Goal: Information Seeking & Learning: Check status

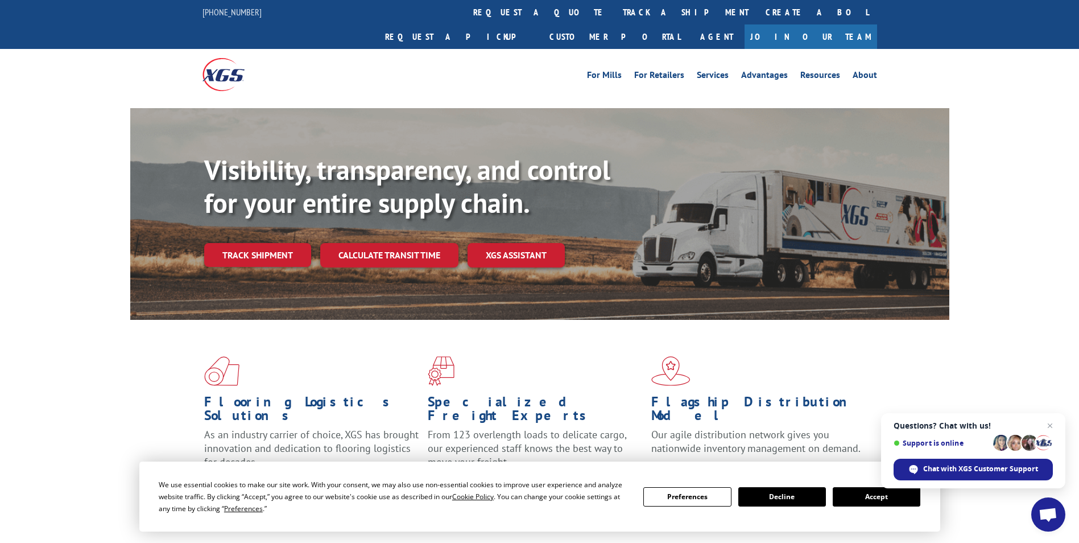
click at [1053, 424] on span "Open chat" at bounding box center [1051, 426] width 14 height 14
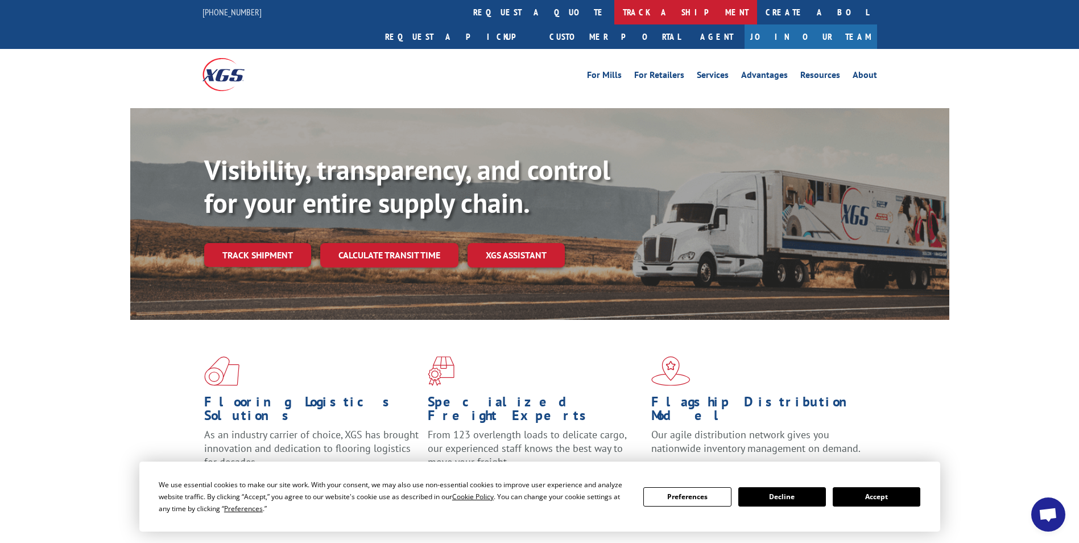
click at [615, 15] on link "track a shipment" at bounding box center [686, 12] width 143 height 24
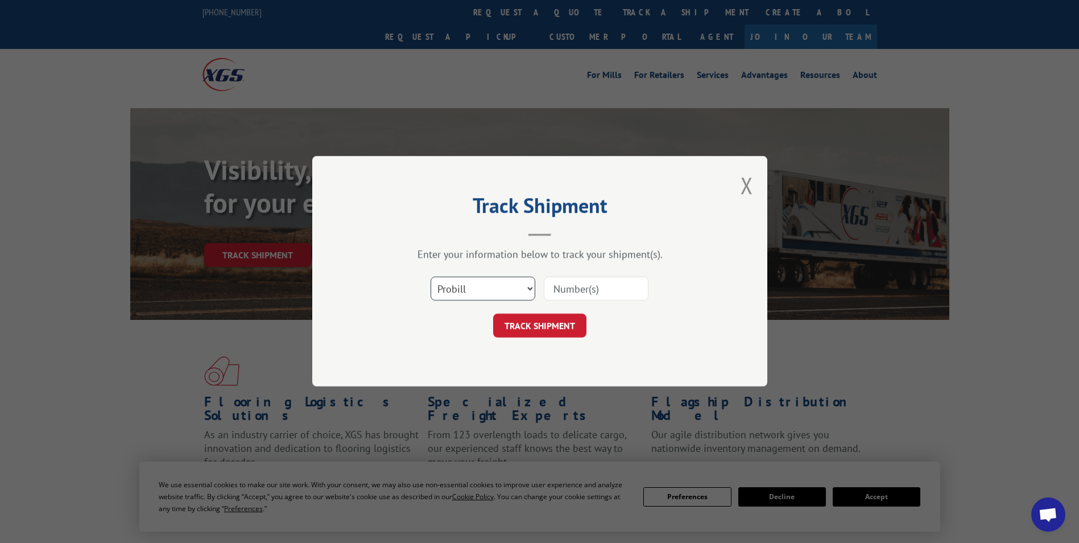
click at [510, 290] on select "Select category... Probill BOL PO" at bounding box center [483, 289] width 105 height 24
click at [575, 290] on input at bounding box center [596, 289] width 105 height 24
click at [483, 282] on select "Select category... Probill BOL PO" at bounding box center [483, 289] width 105 height 24
select select "po"
click at [431, 277] on select "Select category... Probill BOL PO" at bounding box center [483, 289] width 105 height 24
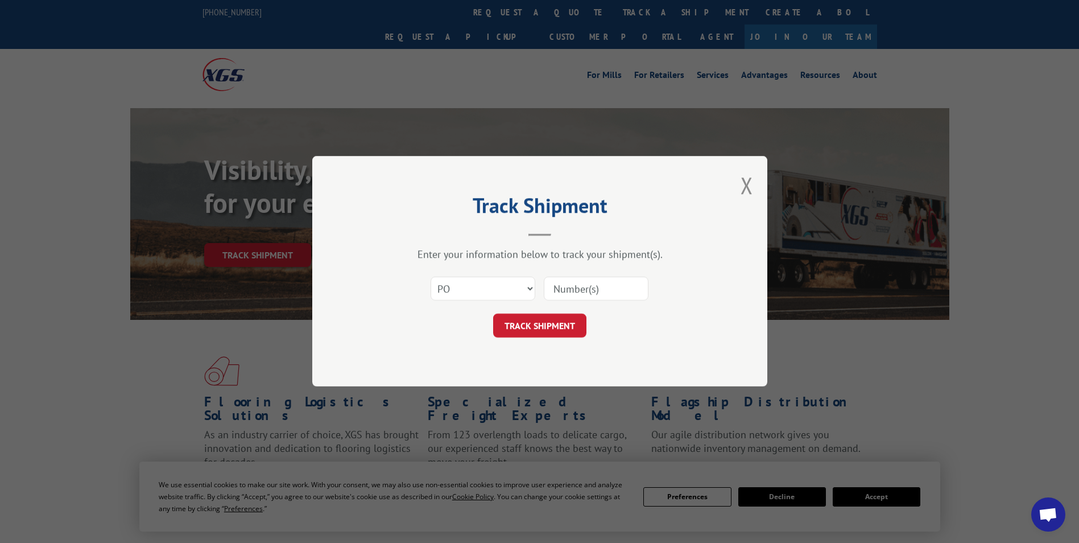
click at [600, 294] on input at bounding box center [596, 289] width 105 height 24
type input "41517710"
click at [566, 329] on button "TRACK SHIPMENT" at bounding box center [539, 326] width 93 height 24
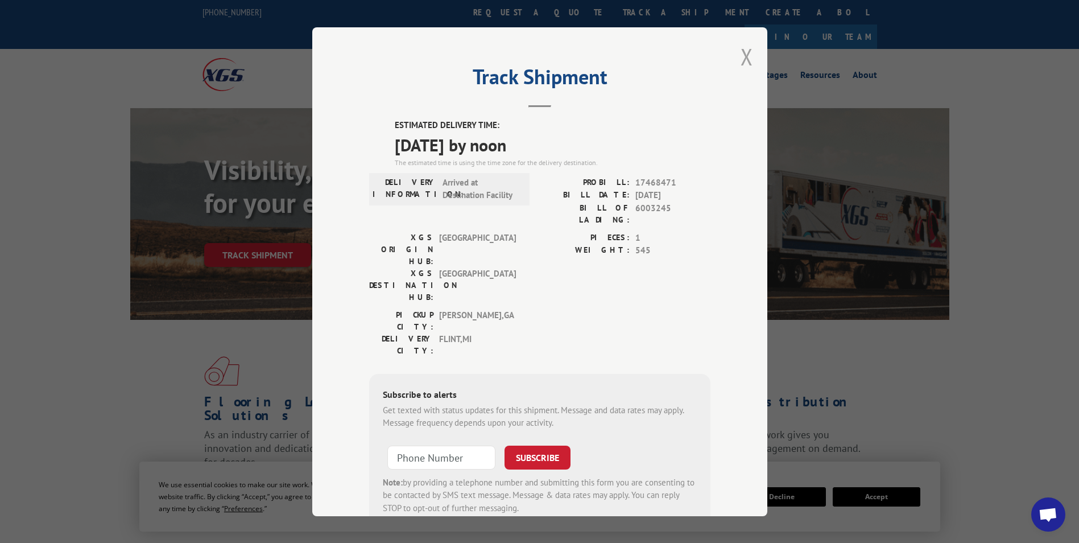
click at [741, 61] on button "Close modal" at bounding box center [747, 57] width 13 height 30
